Goal: Information Seeking & Learning: Find contact information

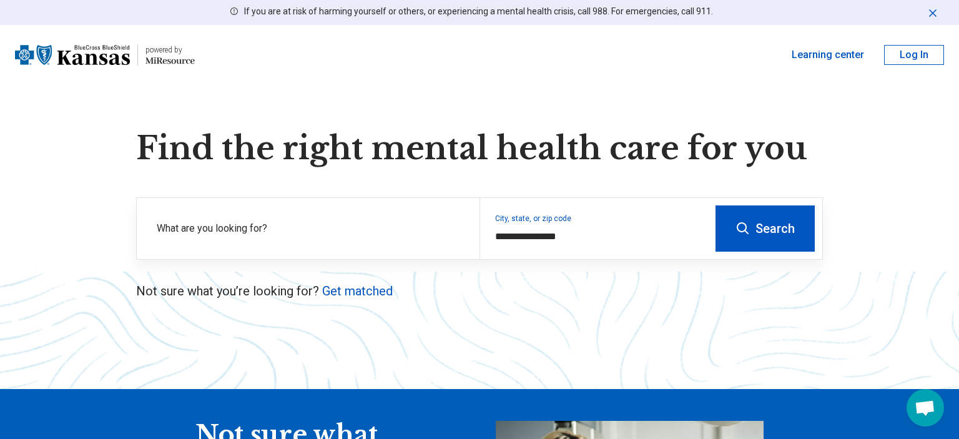
click at [758, 227] on button "Search" at bounding box center [764, 228] width 99 height 46
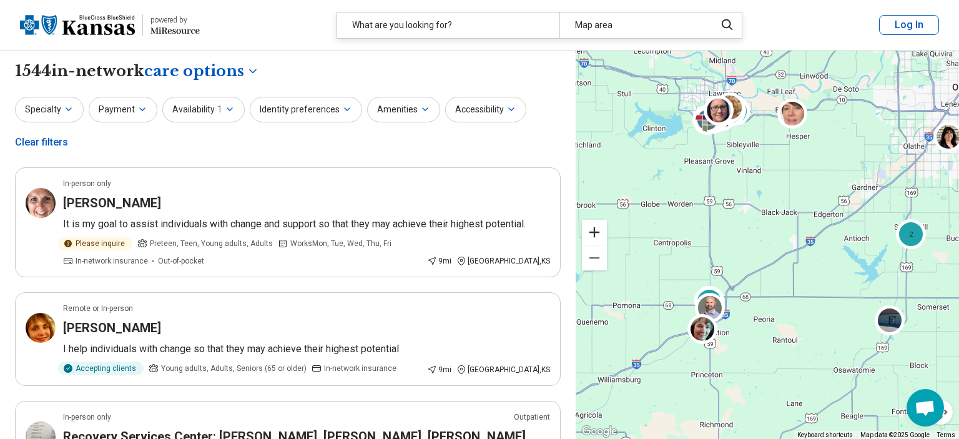
click at [592, 236] on button "Zoom in" at bounding box center [594, 232] width 25 height 25
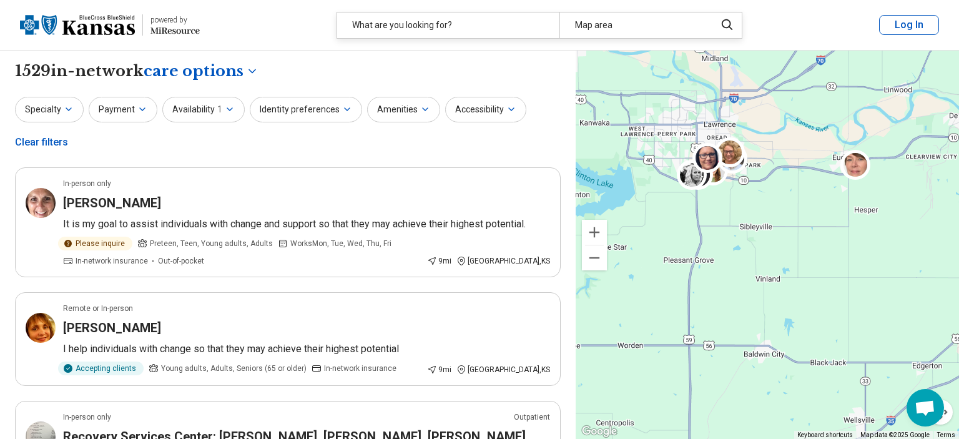
drag, startPoint x: 657, startPoint y: 177, endPoint x: 697, endPoint y: 363, distance: 189.6
click at [697, 363] on div "2 2 5" at bounding box center [767, 245] width 383 height 389
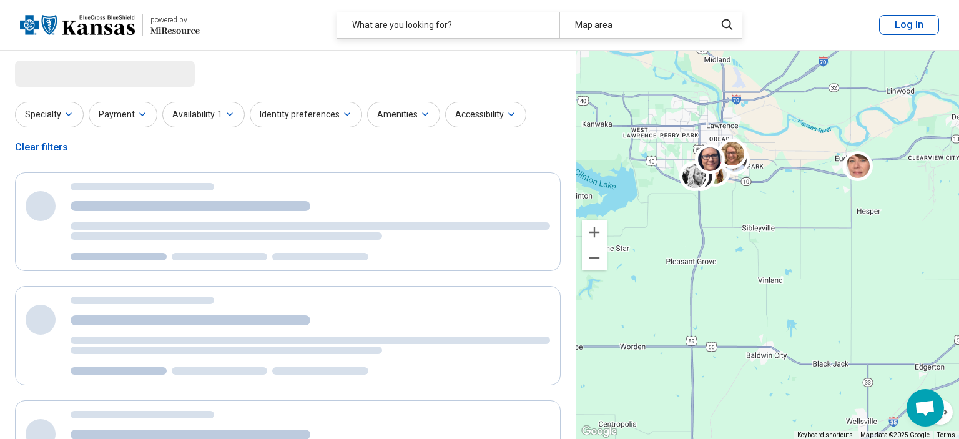
select select "***"
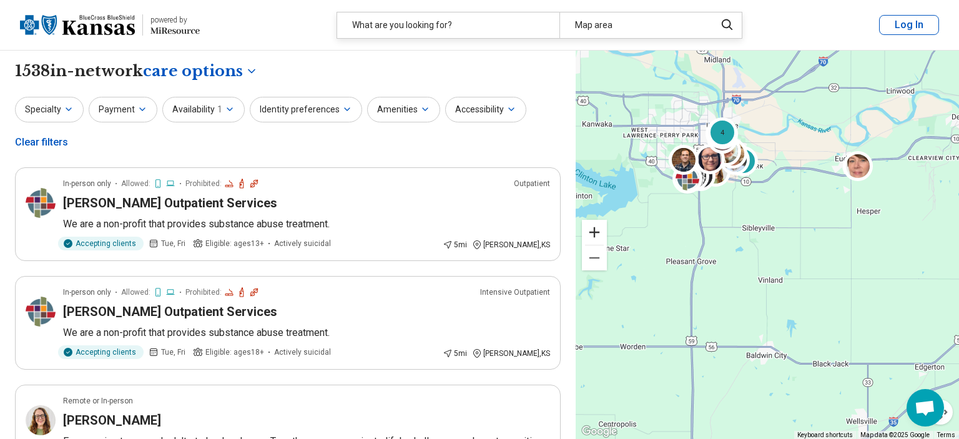
click at [594, 235] on button "Zoom in" at bounding box center [594, 232] width 25 height 25
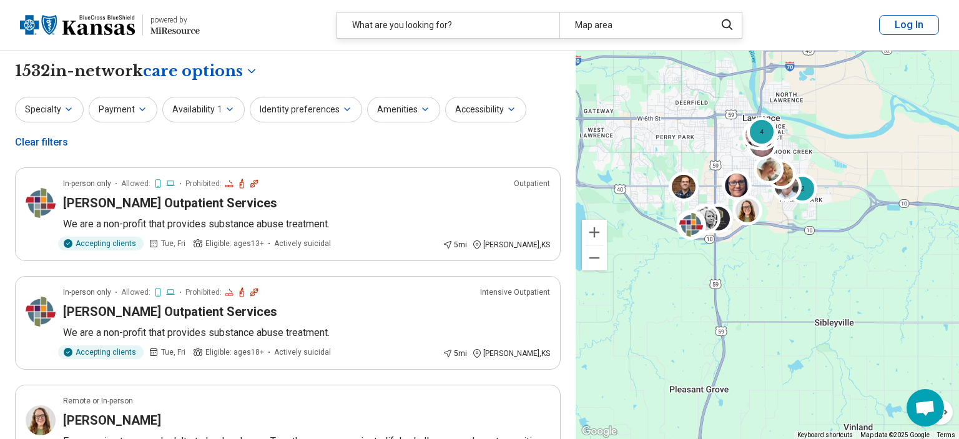
drag, startPoint x: 692, startPoint y: 164, endPoint x: 783, endPoint y: 281, distance: 148.2
click at [783, 281] on div "2 4" at bounding box center [767, 245] width 383 height 389
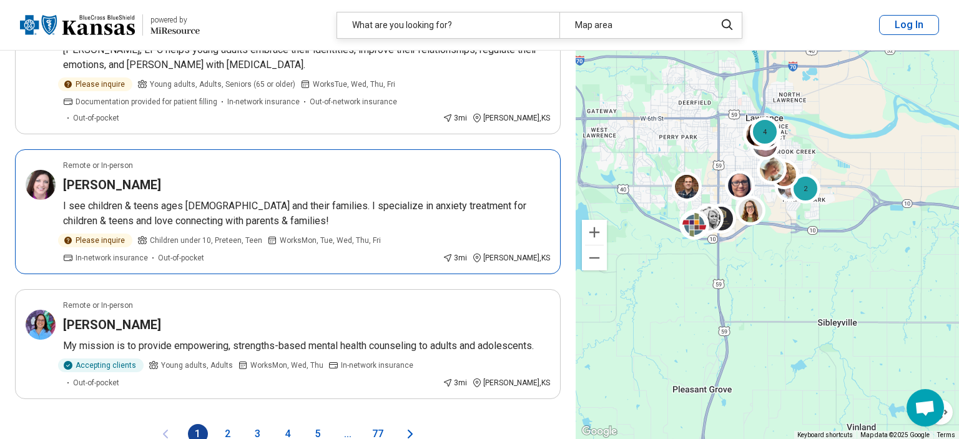
scroll to position [2349, 0]
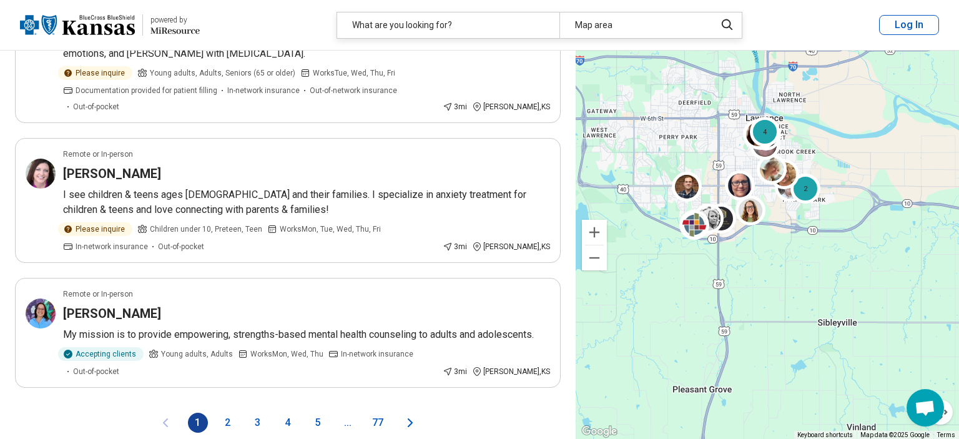
click at [227, 413] on button "2" at bounding box center [228, 423] width 20 height 20
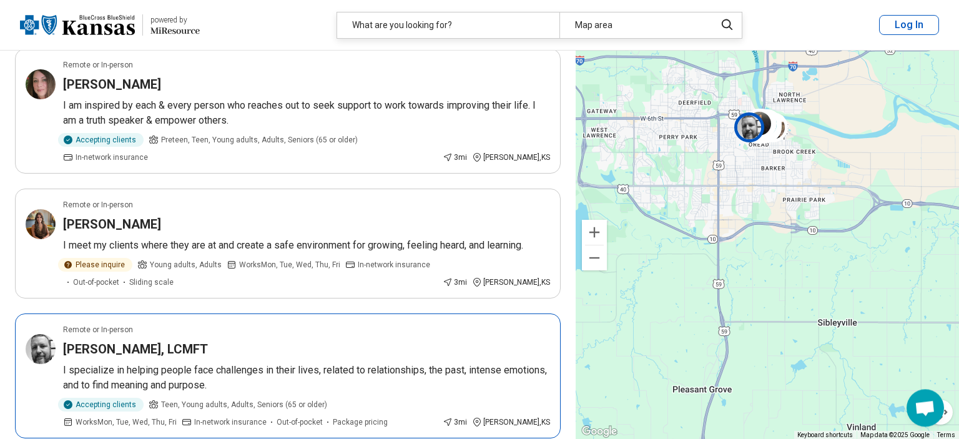
scroll to position [959, 0]
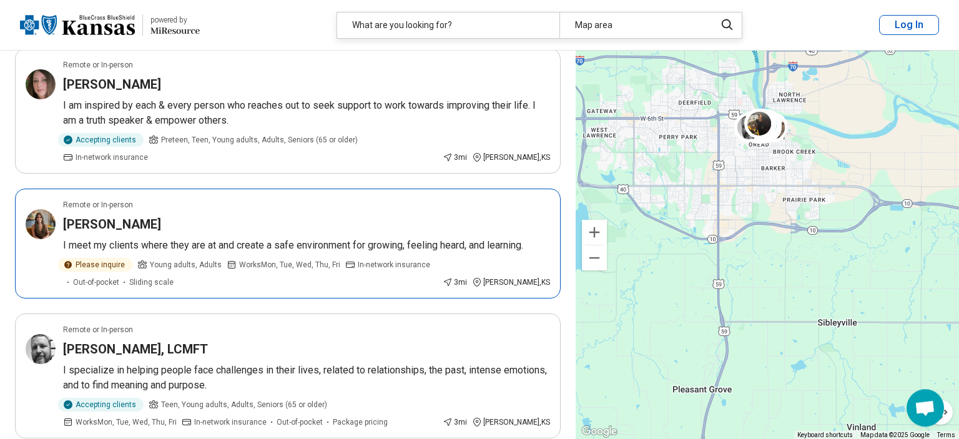
click at [44, 209] on img at bounding box center [41, 224] width 30 height 30
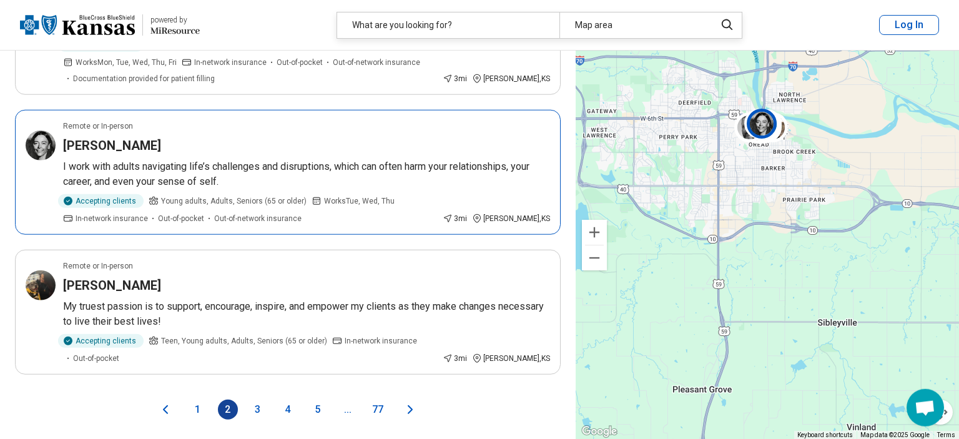
scroll to position [2546, 0]
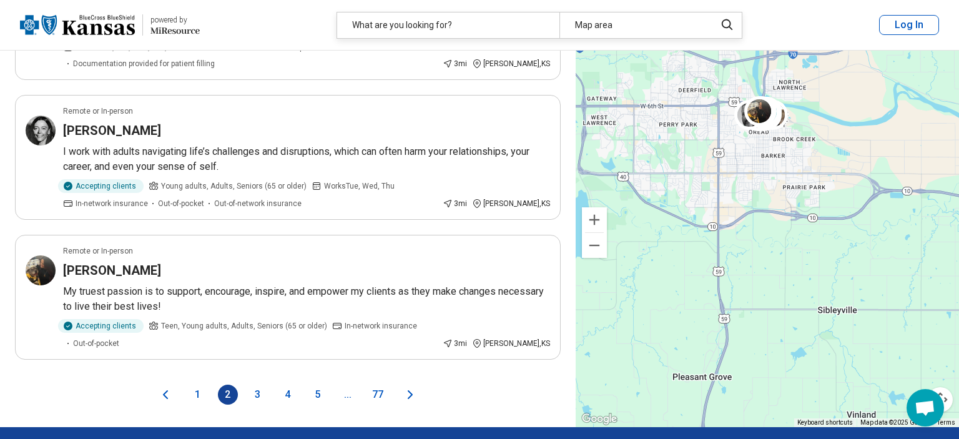
click at [258, 385] on button "3" at bounding box center [258, 395] width 20 height 20
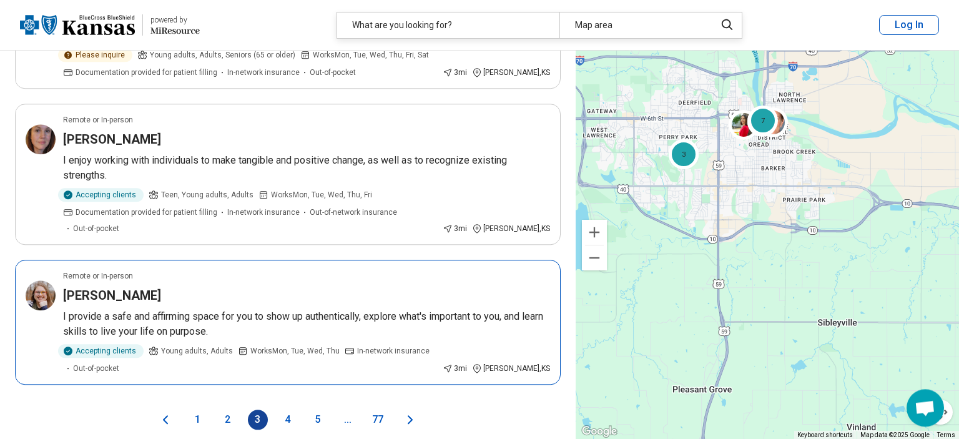
scroll to position [2501, 0]
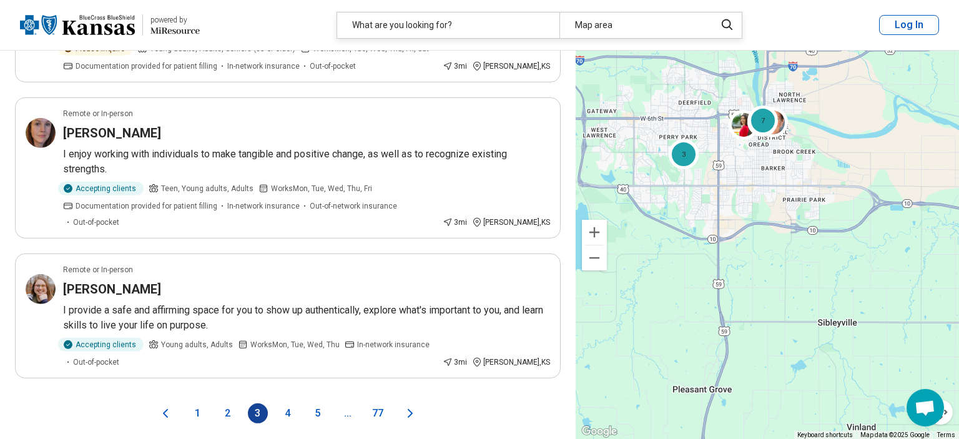
click at [283, 403] on button "4" at bounding box center [288, 413] width 20 height 20
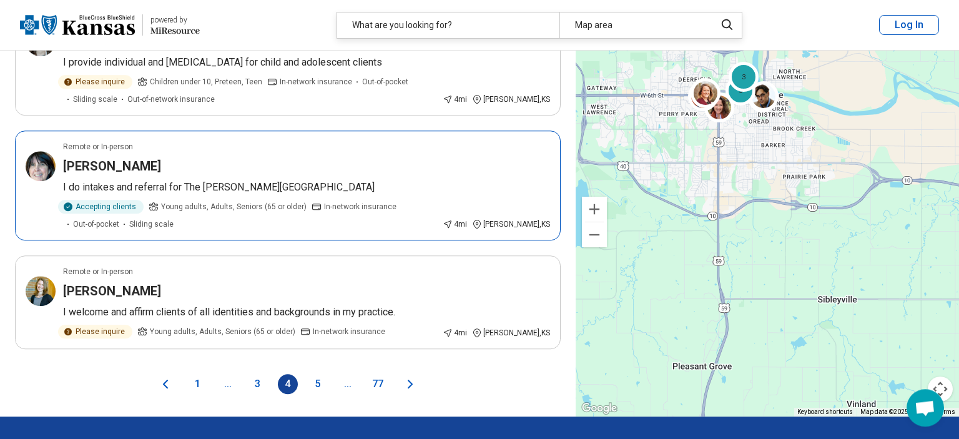
scroll to position [2446, 0]
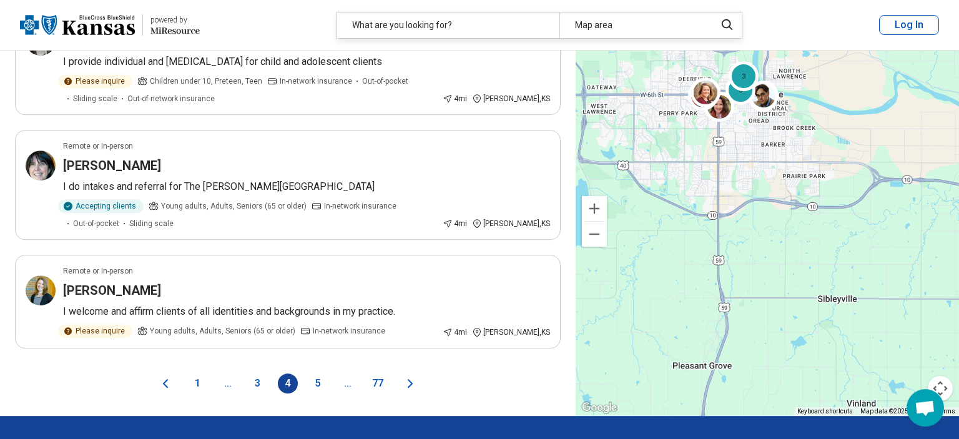
click at [322, 373] on button "5" at bounding box center [318, 383] width 20 height 20
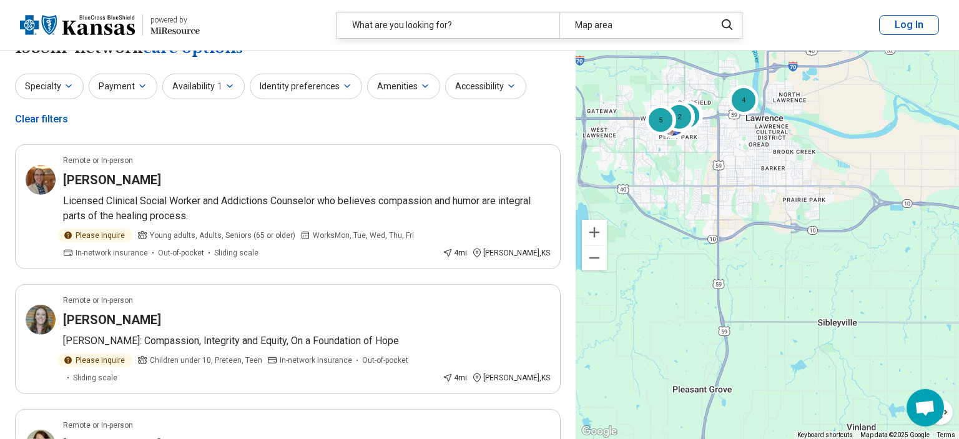
scroll to position [0, 0]
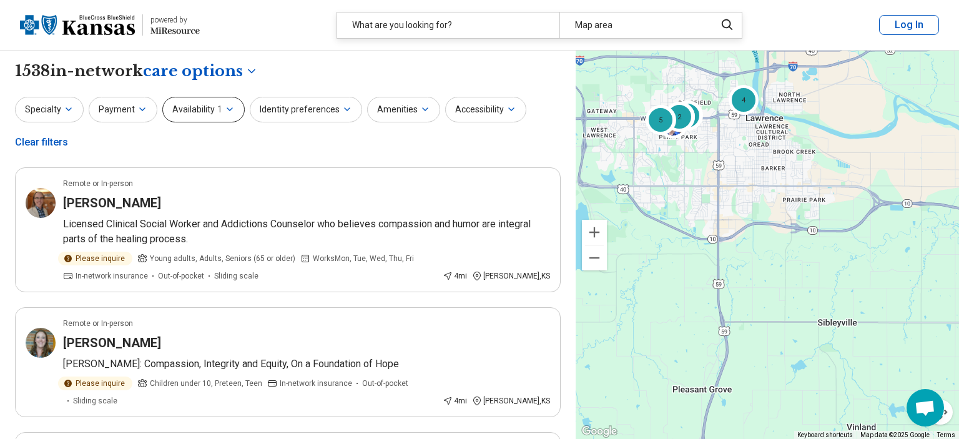
click at [219, 111] on button "Availability 1" at bounding box center [203, 110] width 82 height 26
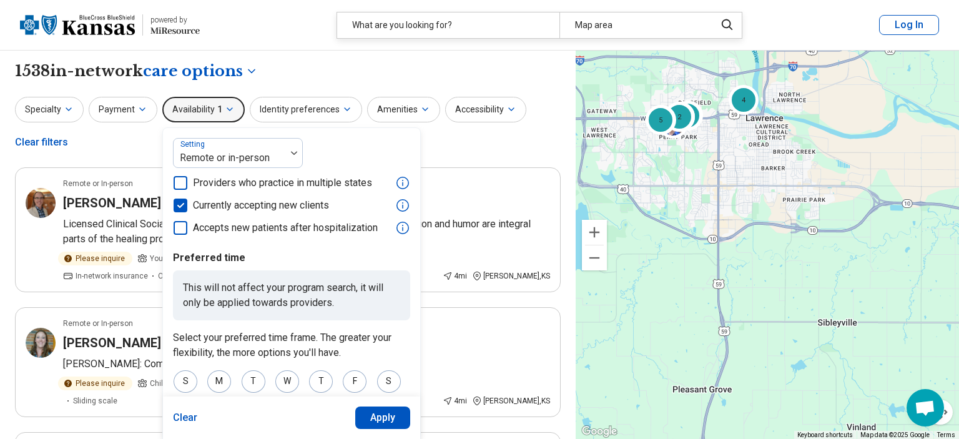
click at [322, 17] on header "powered by Miresource logo What are you looking for? Map area Log In" at bounding box center [479, 25] width 959 height 51
